Goal: Task Accomplishment & Management: Manage account settings

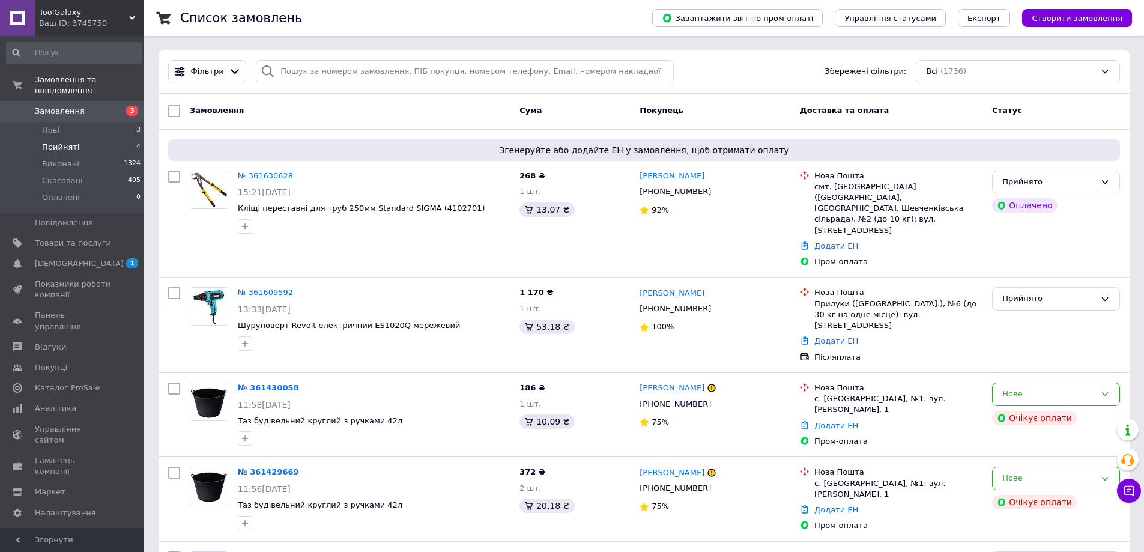
click at [72, 142] on span "Прийняті" at bounding box center [60, 147] width 37 height 11
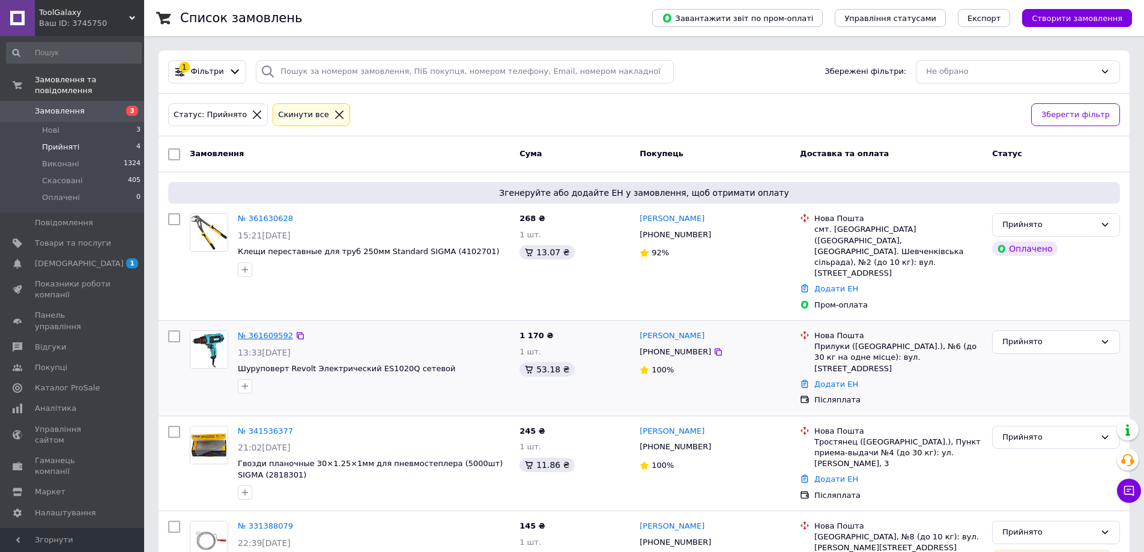
click at [266, 331] on link "№ 361609592" at bounding box center [265, 335] width 55 height 9
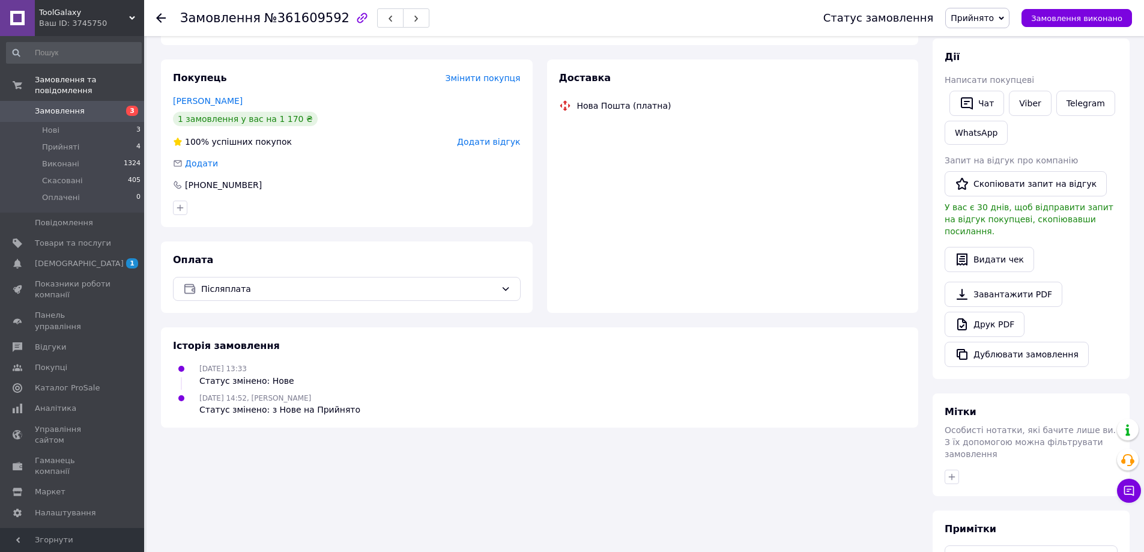
scroll to position [60, 0]
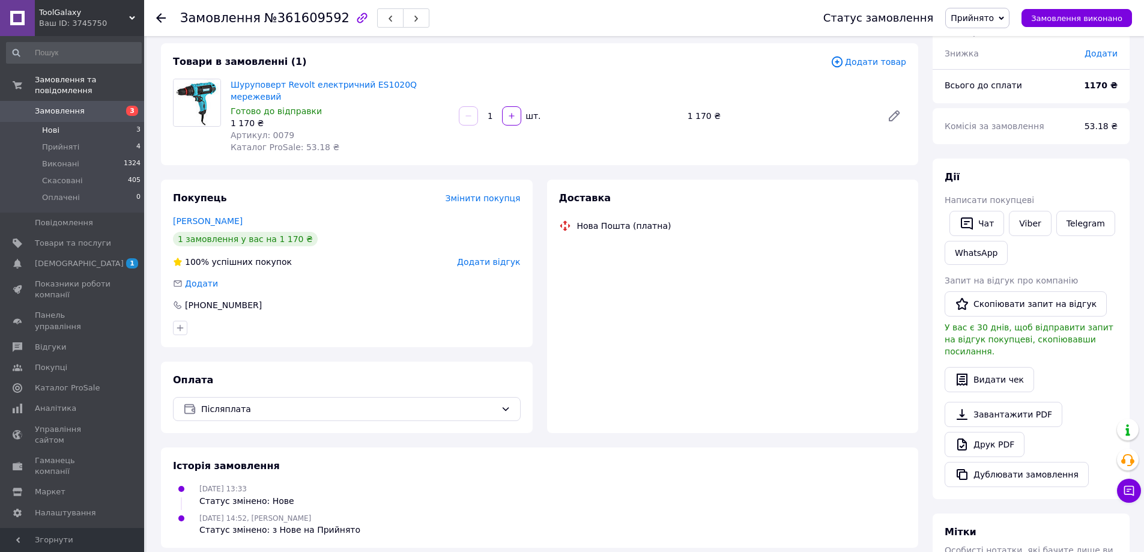
click at [94, 122] on li "Нові 3" at bounding box center [74, 130] width 148 height 17
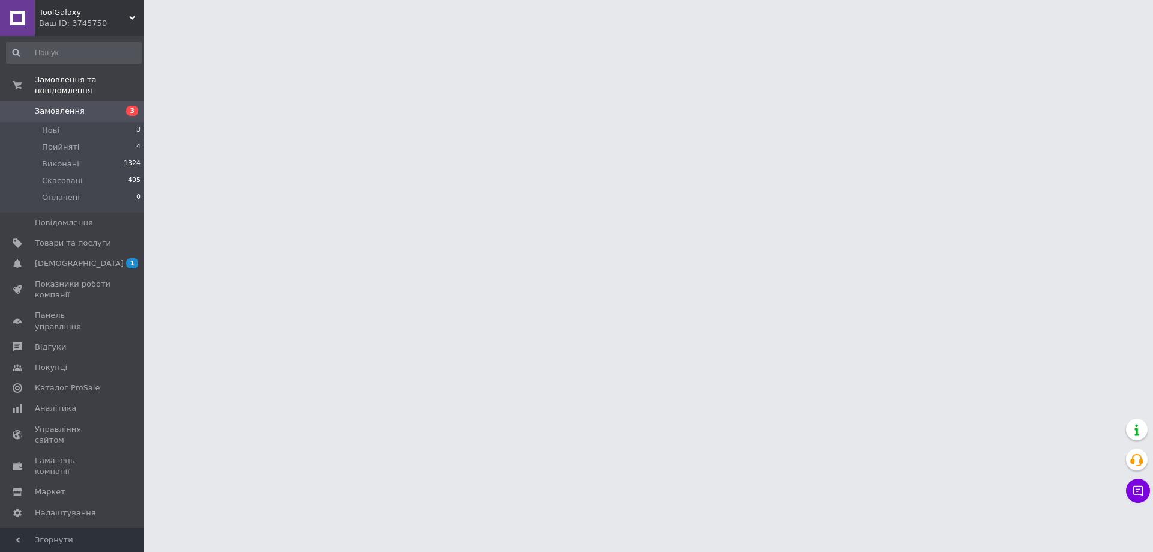
click at [93, 106] on span "Замовлення" at bounding box center [73, 111] width 76 height 11
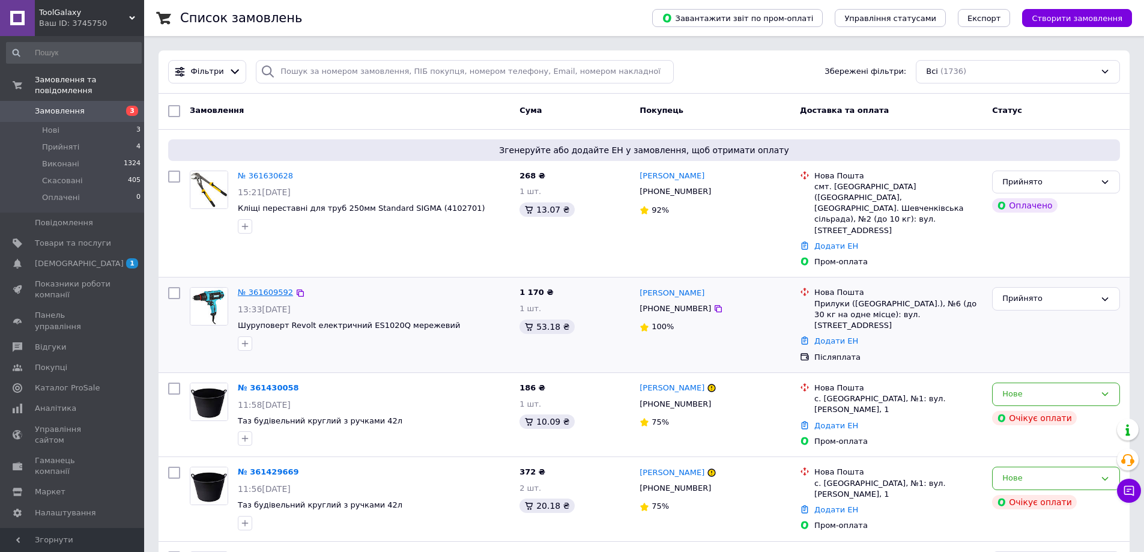
click at [247, 288] on link "№ 361609592" at bounding box center [265, 292] width 55 height 9
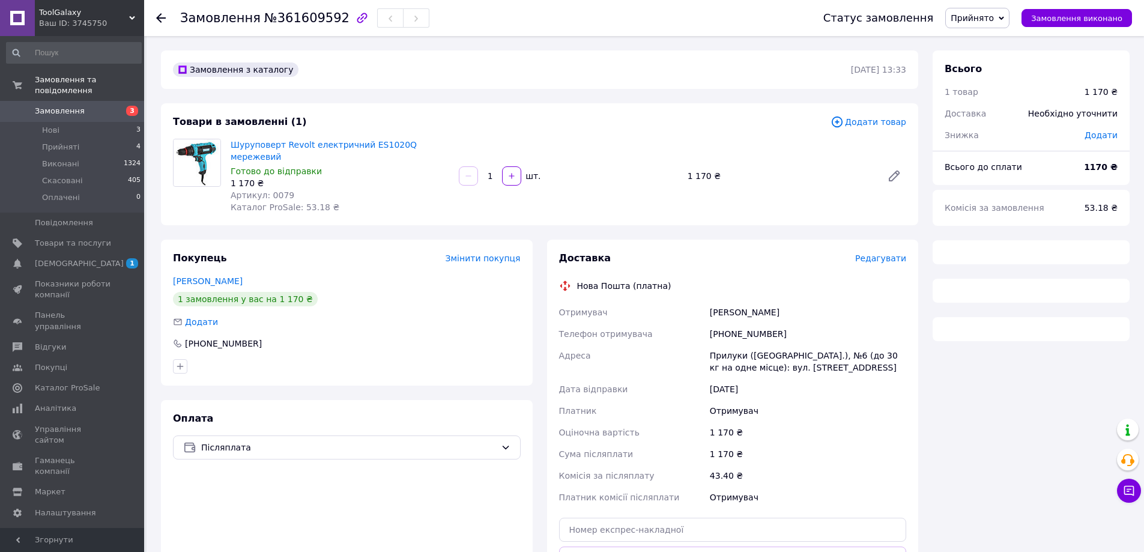
scroll to position [120, 0]
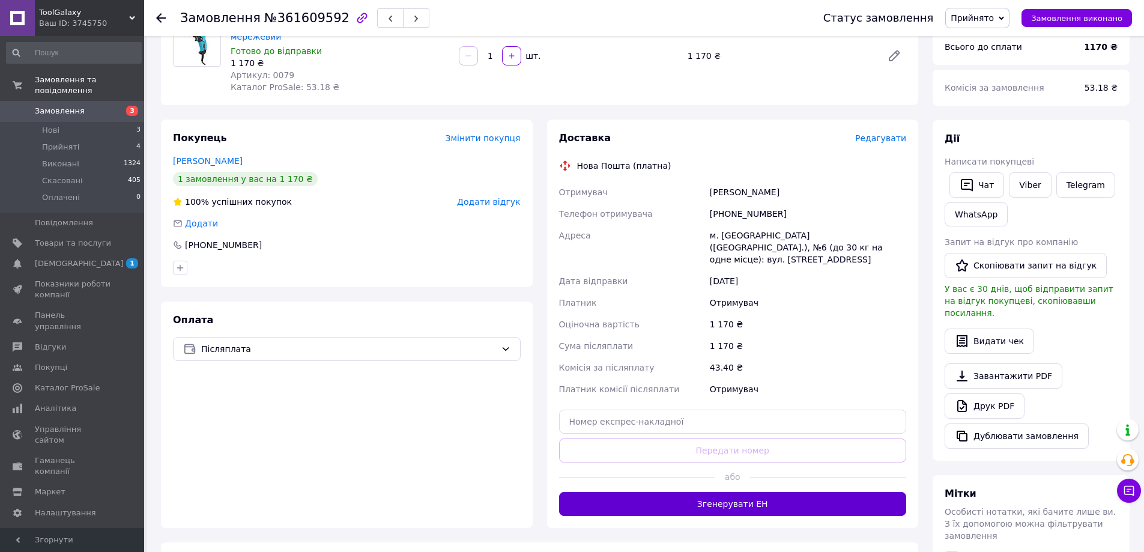
click at [733, 492] on button "Згенерувати ЕН" at bounding box center [733, 504] width 348 height 24
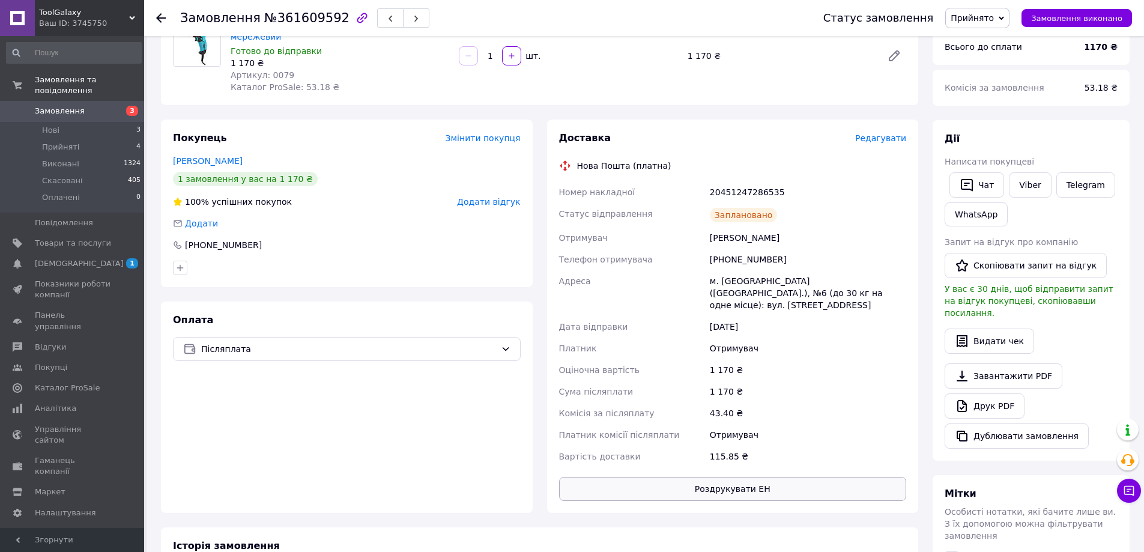
click at [744, 477] on button "Роздрукувати ЕН" at bounding box center [733, 489] width 348 height 24
